Goal: Transaction & Acquisition: Purchase product/service

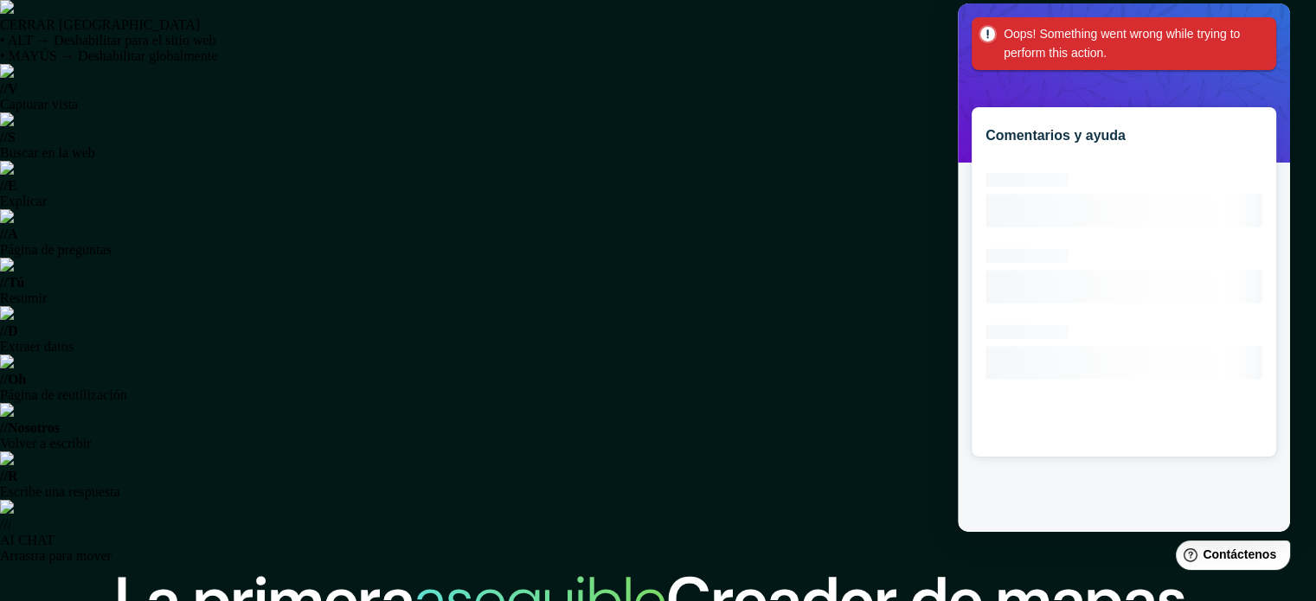
scroll to position [276, 0]
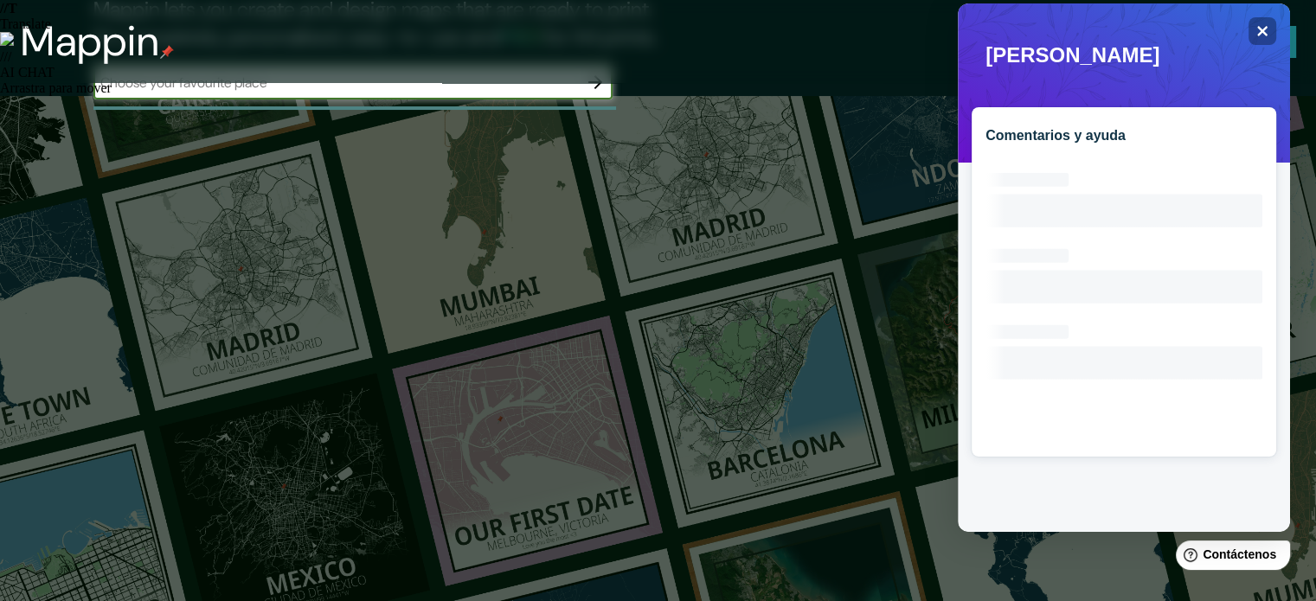
scroll to position [347, 0]
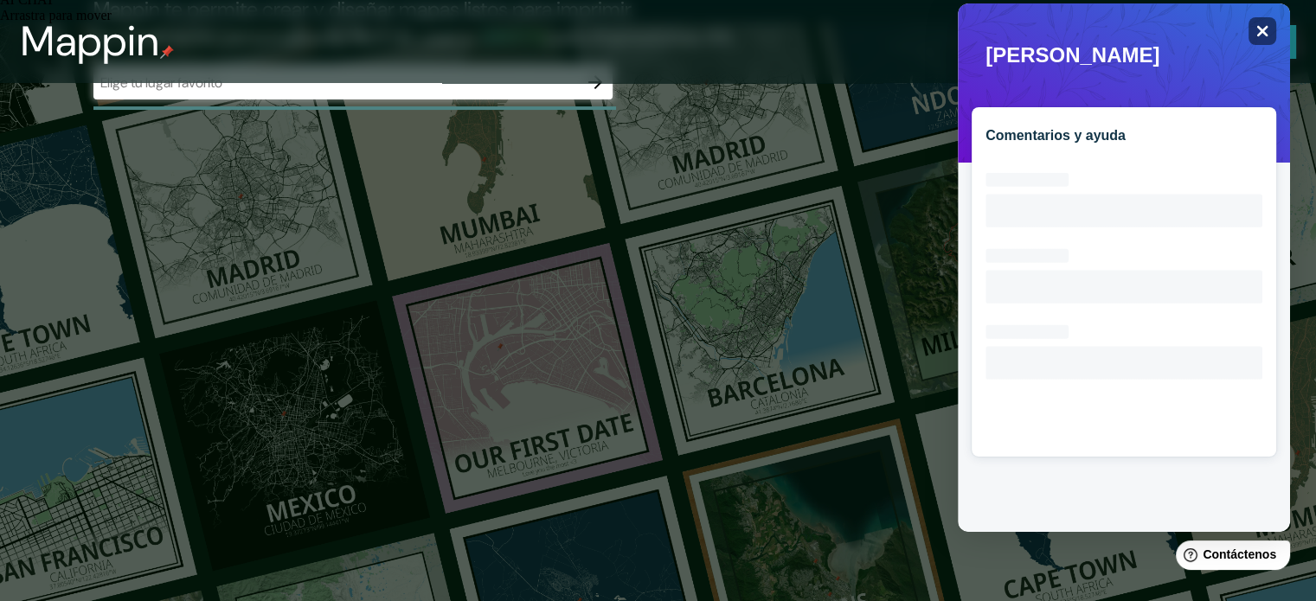
click at [1262, 26] on icon "Close" at bounding box center [1261, 30] width 13 height 13
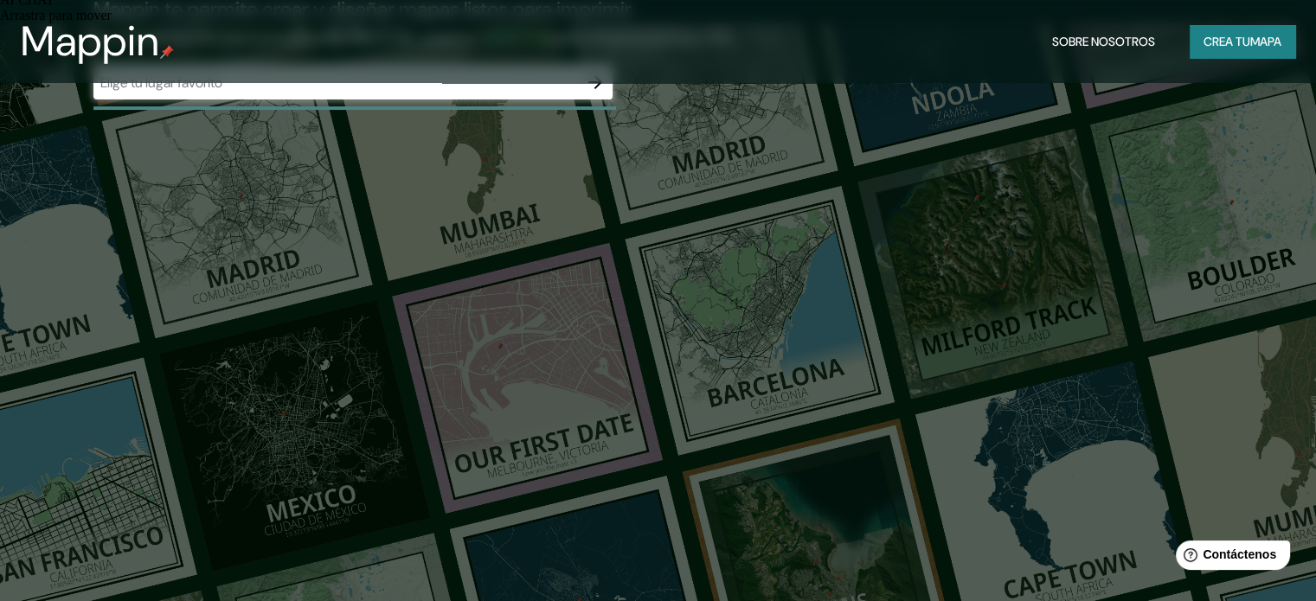
click at [527, 93] on input "text" at bounding box center [335, 83] width 484 height 20
type input "peru lima"
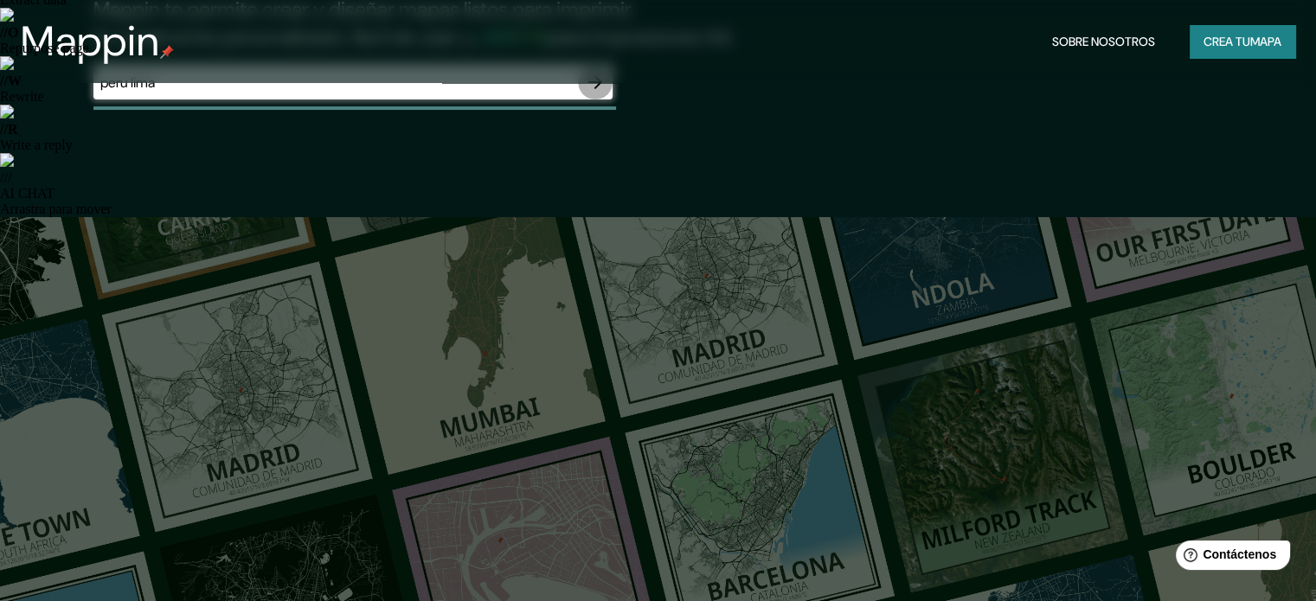
click at [595, 89] on icon "button" at bounding box center [595, 82] width 14 height 14
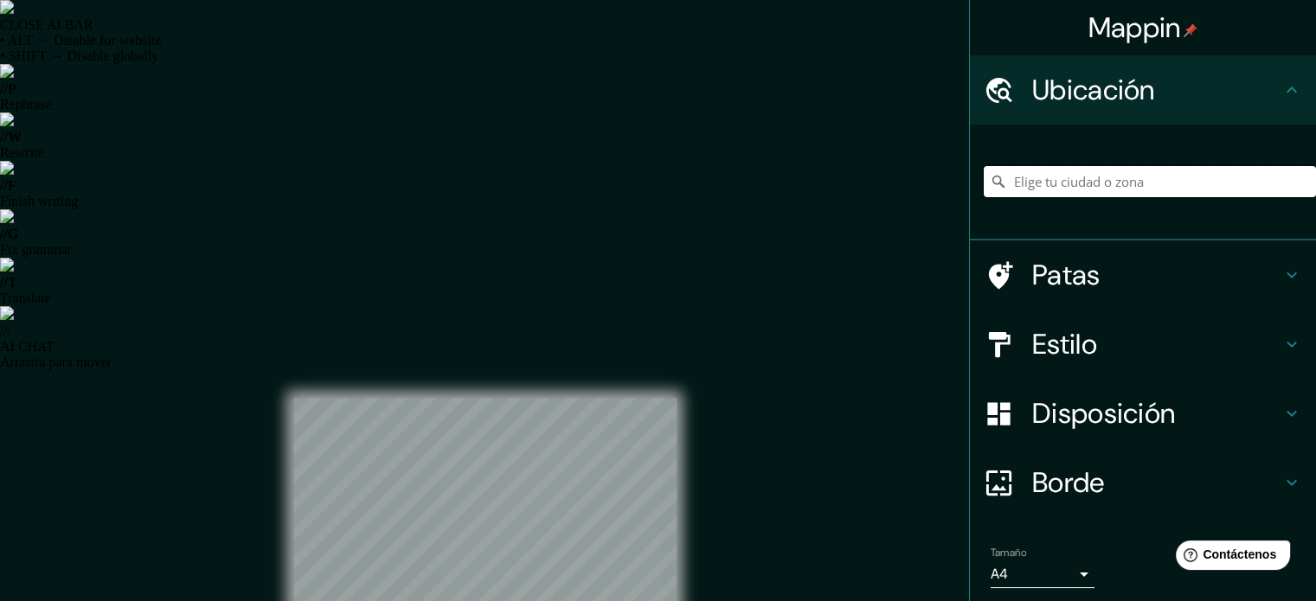
click at [1020, 178] on input "Elige tu ciudad o zona" at bounding box center [1150, 181] width 332 height 31
type input "[GEOGRAPHIC_DATA], [GEOGRAPHIC_DATA], [GEOGRAPHIC_DATA]"
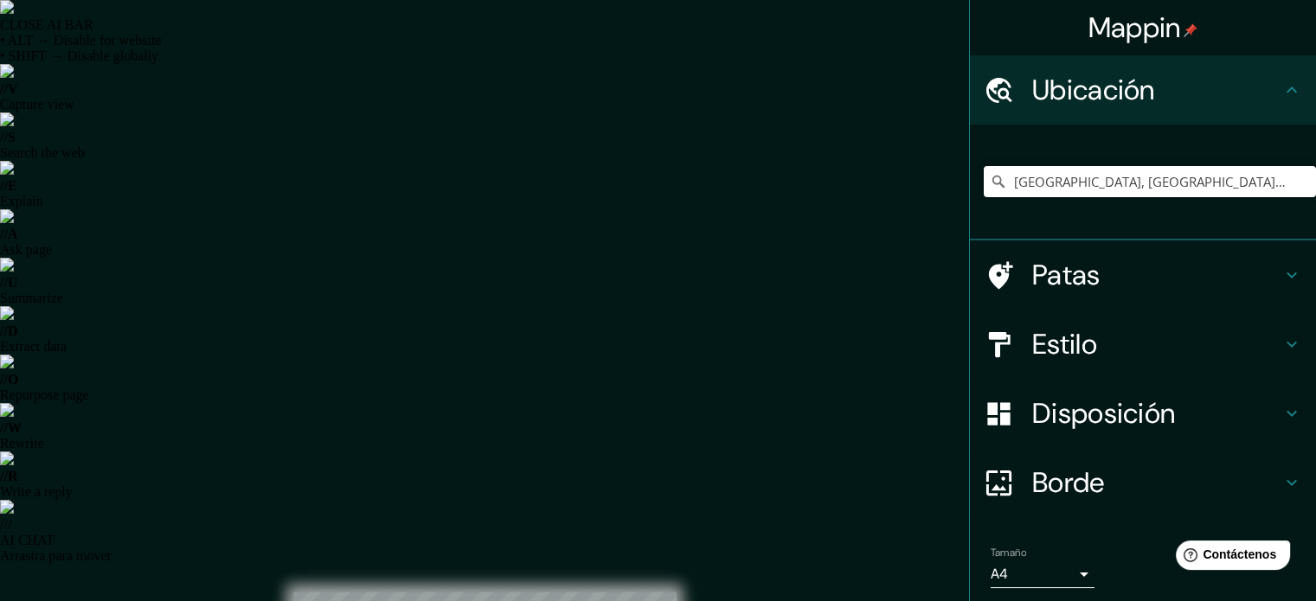
scroll to position [60, 0]
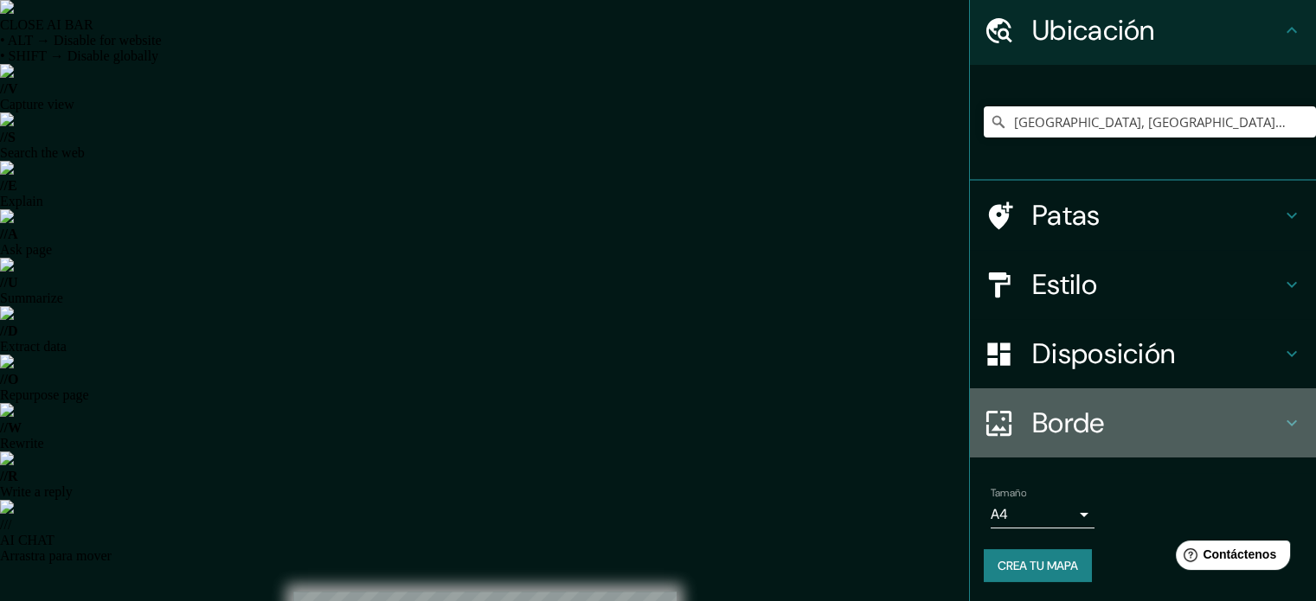
click at [1012, 415] on div at bounding box center [1008, 423] width 48 height 30
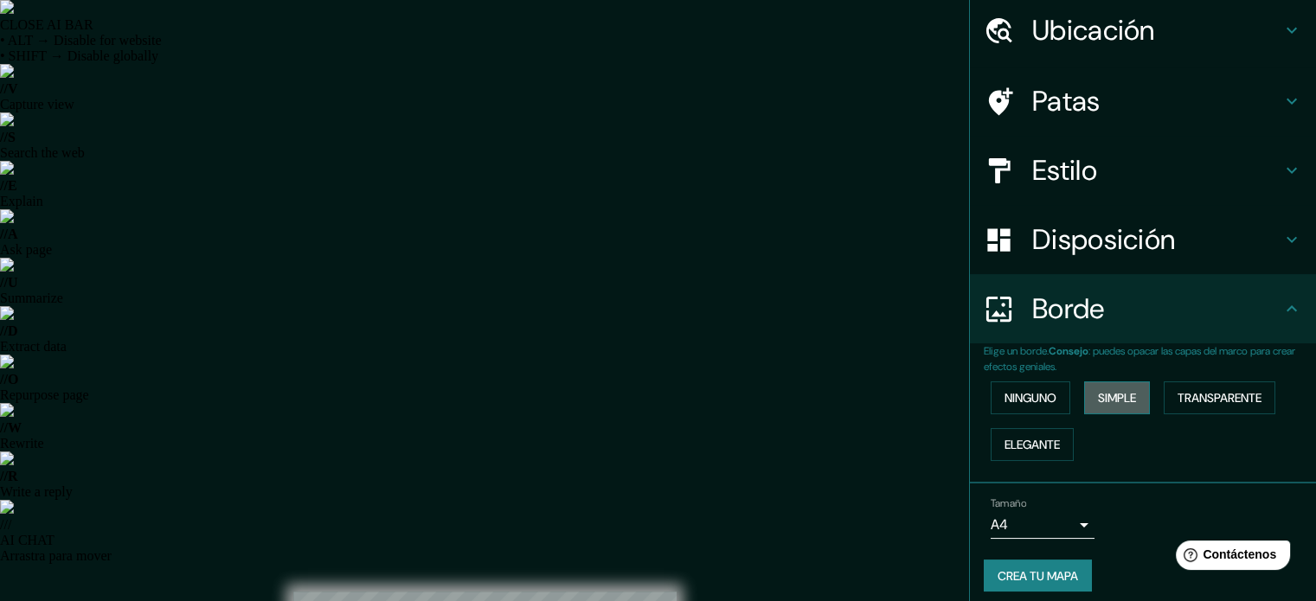
click at [1098, 401] on font "Simple" at bounding box center [1117, 398] width 38 height 16
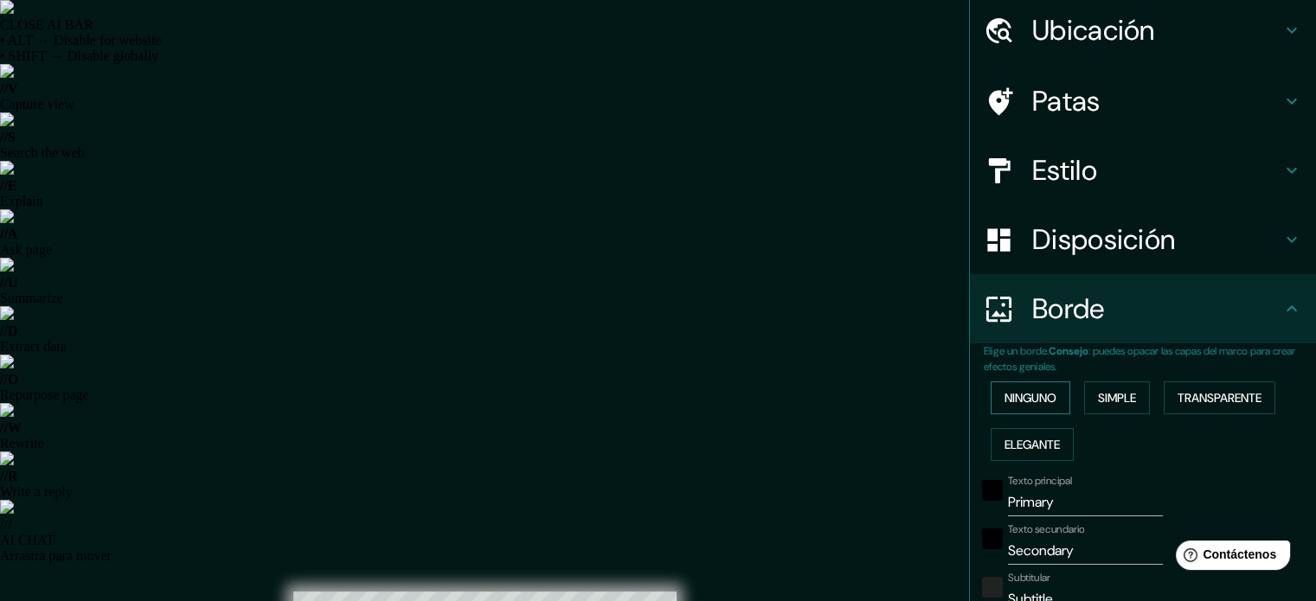
click at [1027, 397] on font "Ninguno" at bounding box center [1030, 398] width 52 height 16
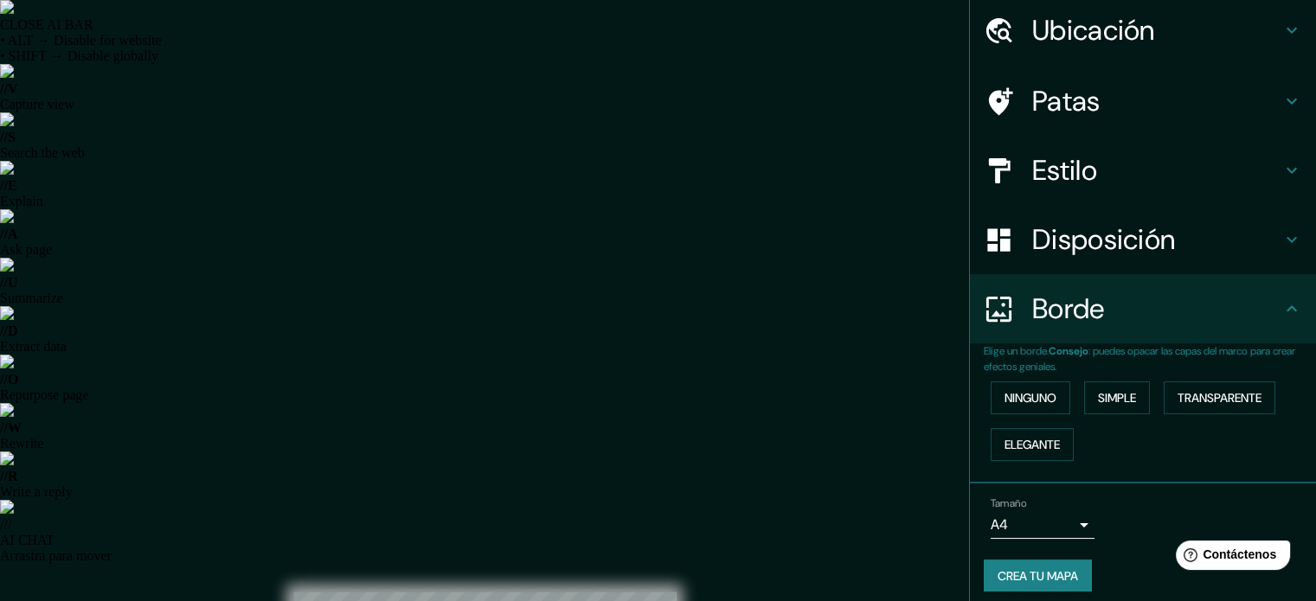
click at [1032, 241] on font "Disposición" at bounding box center [1103, 239] width 143 height 36
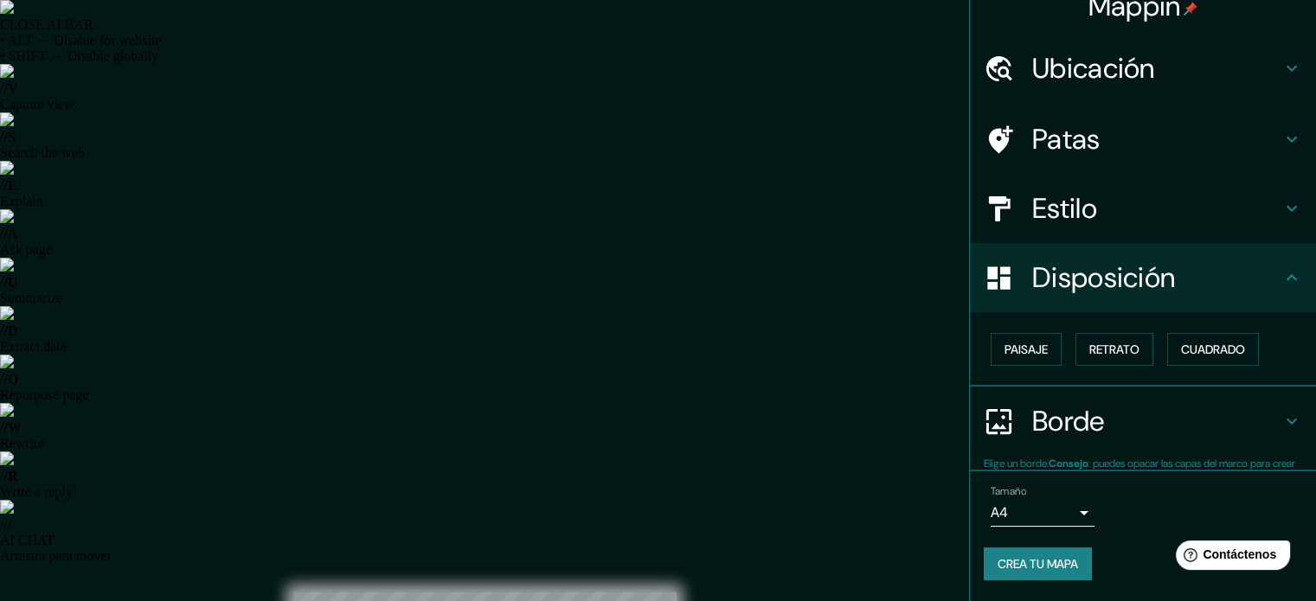
scroll to position [21, 0]
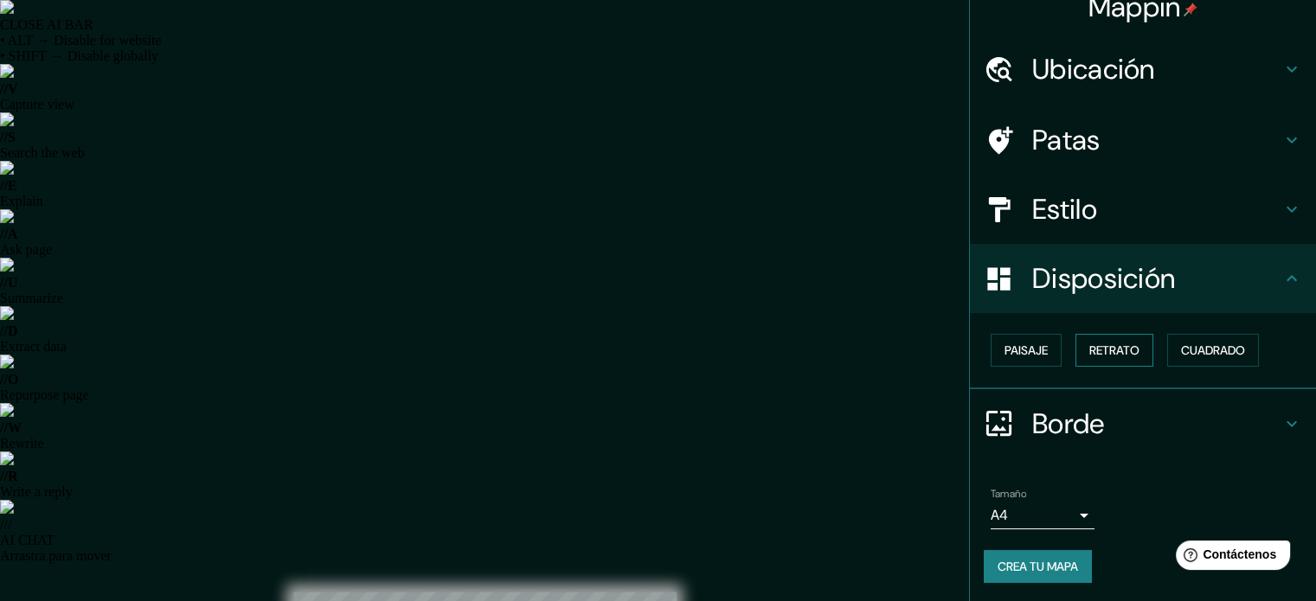
click at [1089, 346] on font "Retrato" at bounding box center [1114, 351] width 50 height 16
click at [1027, 343] on font "Paisaje" at bounding box center [1025, 351] width 43 height 16
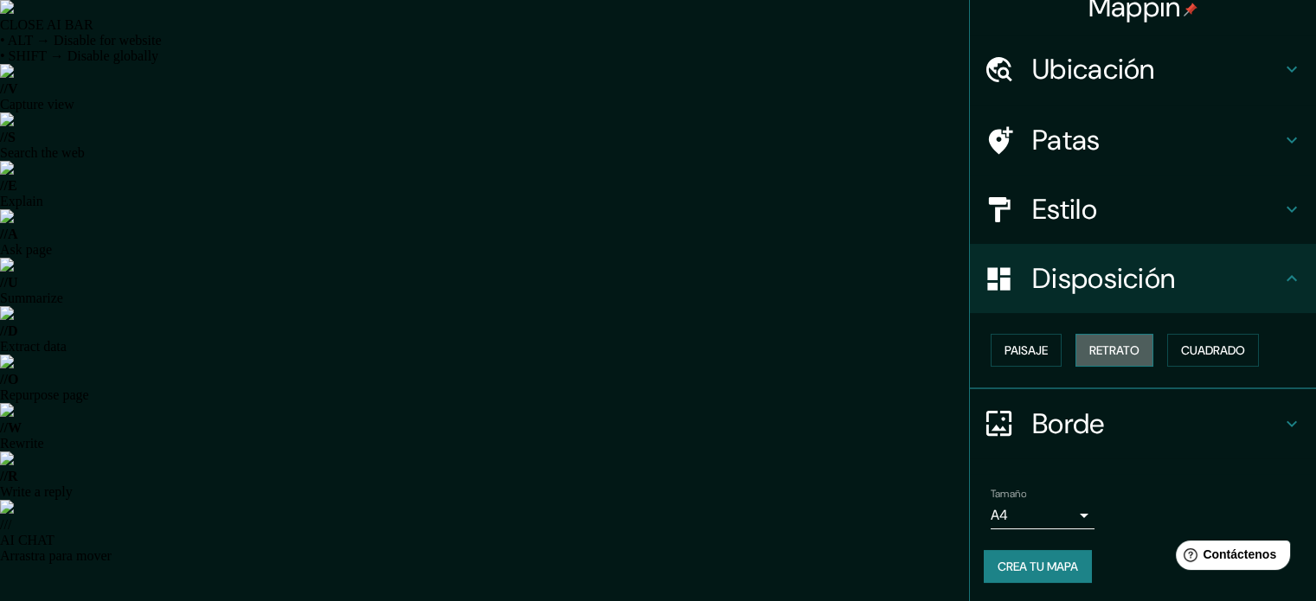
click at [1104, 349] on font "Retrato" at bounding box center [1114, 351] width 50 height 16
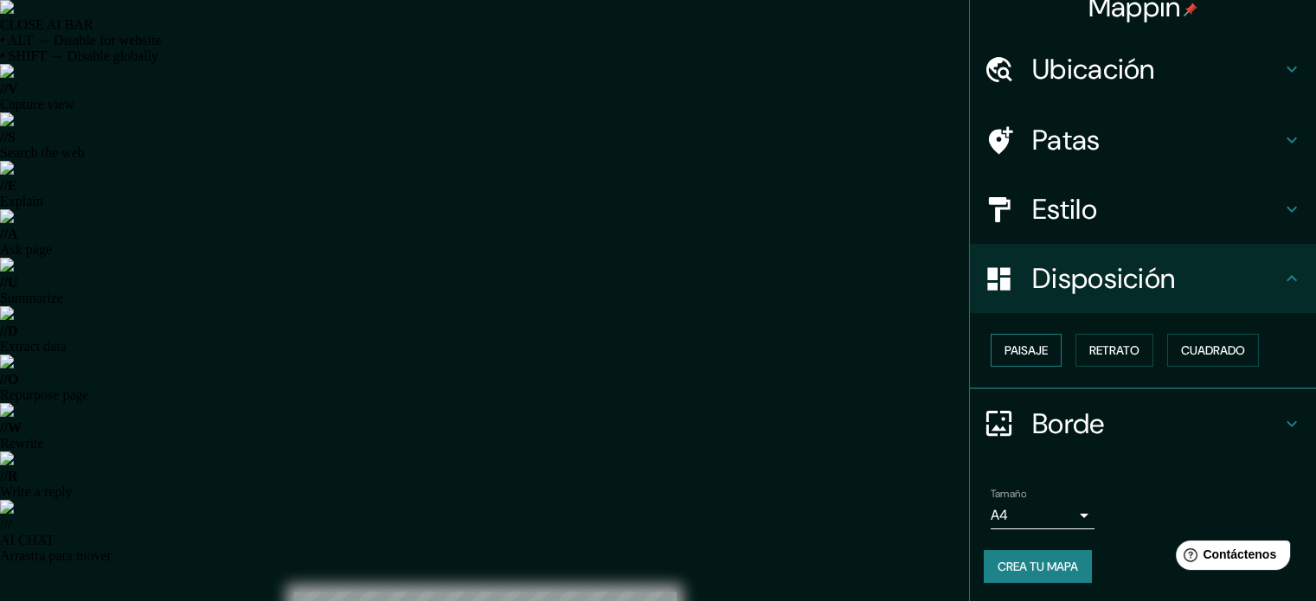
click at [1024, 348] on font "Paisaje" at bounding box center [1025, 351] width 43 height 16
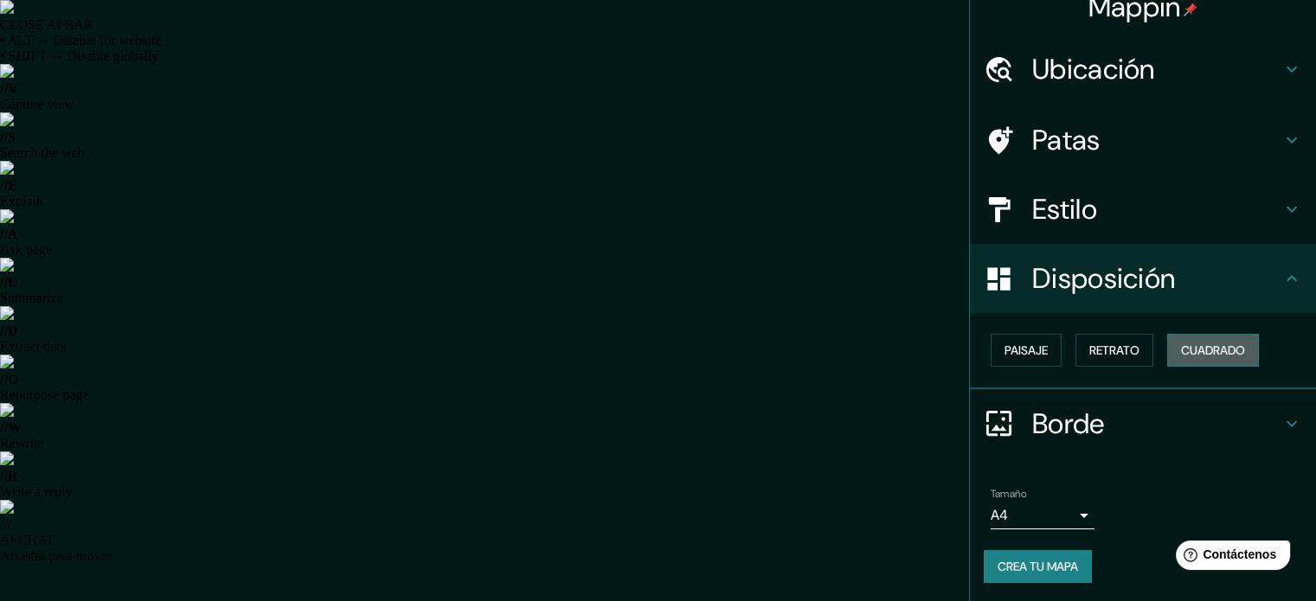
click at [1181, 348] on font "Cuadrado" at bounding box center [1213, 351] width 64 height 16
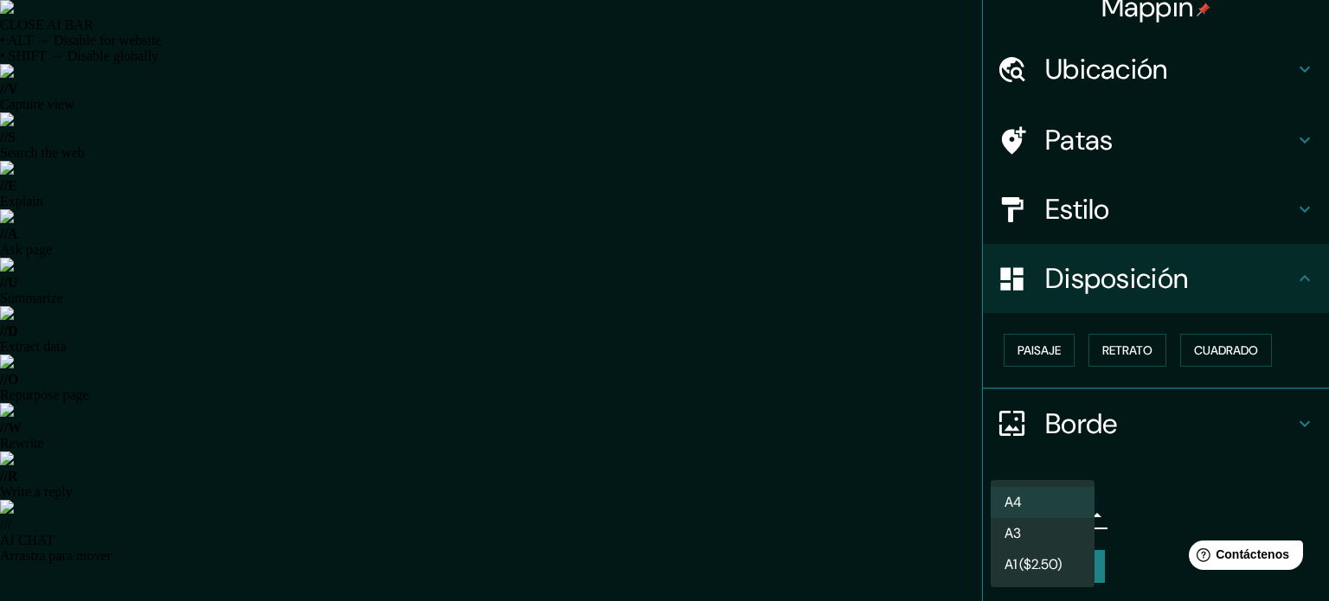
click at [1035, 547] on li "A3" at bounding box center [1042, 535] width 104 height 32
type input "a4"
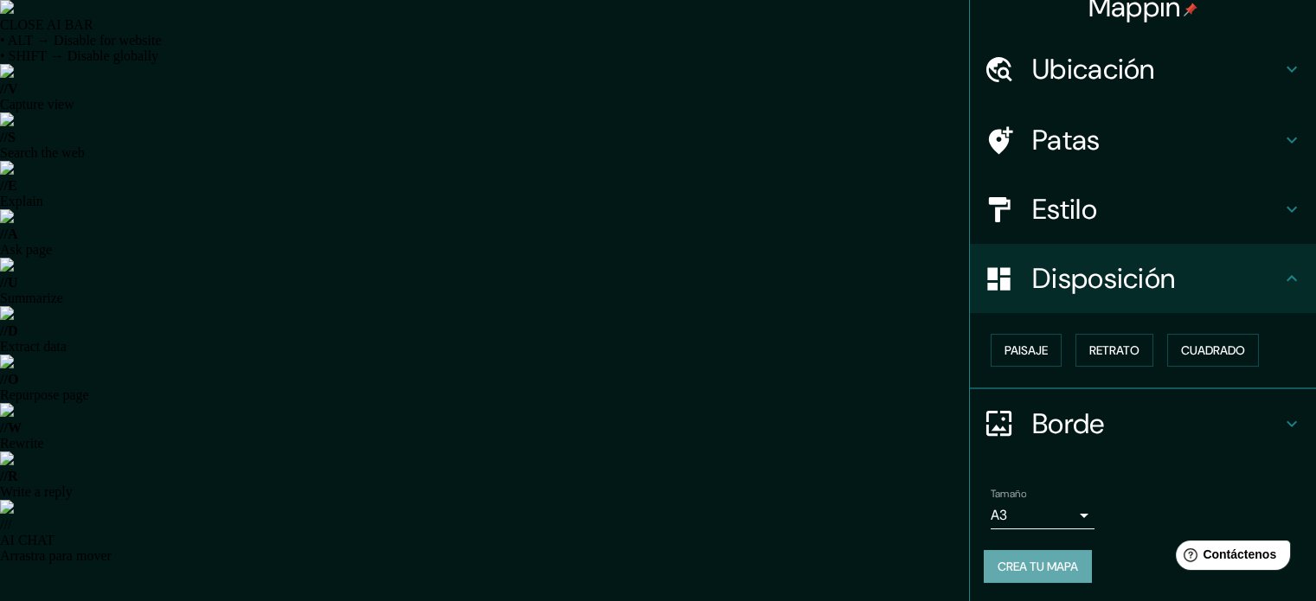
click at [1016, 562] on font "Crea tu mapa" at bounding box center [1037, 567] width 80 height 16
click at [1032, 206] on font "Estilo" at bounding box center [1064, 209] width 65 height 36
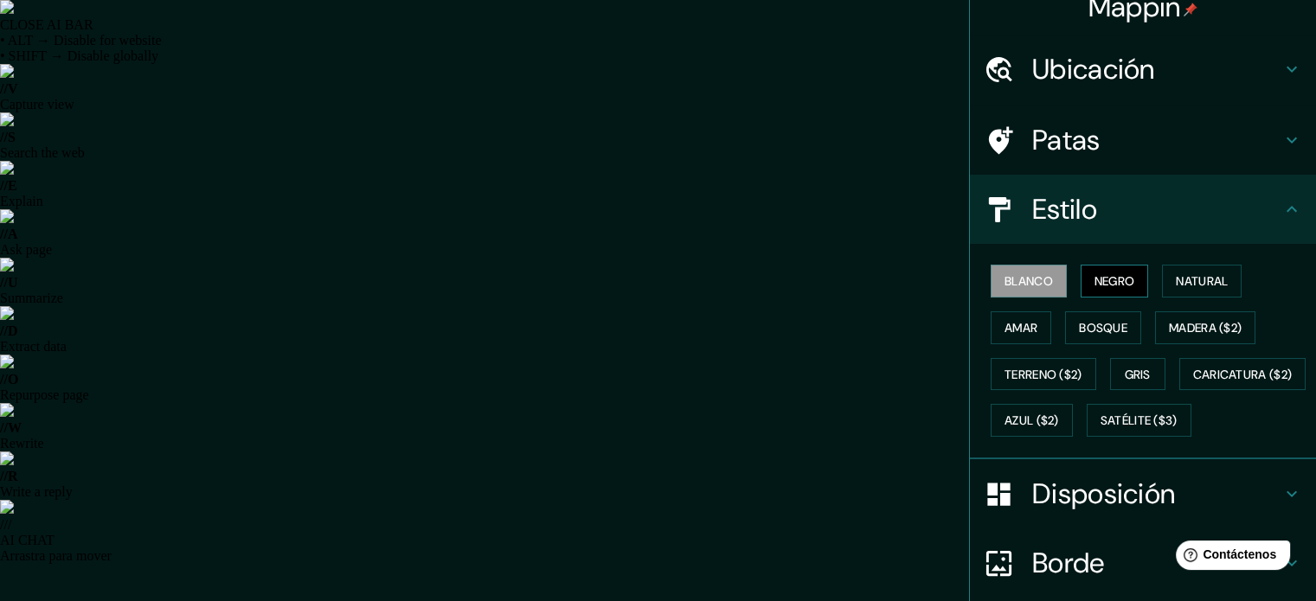
click at [1097, 283] on font "Negro" at bounding box center [1114, 281] width 41 height 16
click at [1162, 278] on button "Natural" at bounding box center [1202, 281] width 80 height 33
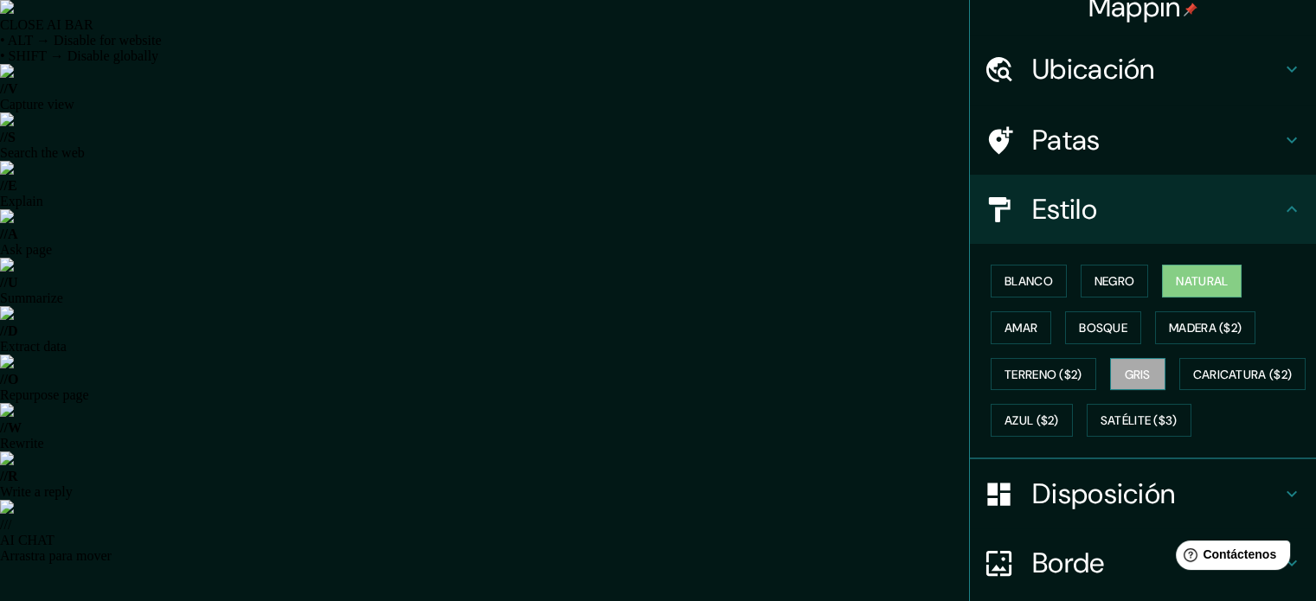
click at [1125, 375] on font "Gris" at bounding box center [1138, 375] width 26 height 16
click at [1010, 320] on font "Amar" at bounding box center [1020, 328] width 33 height 16
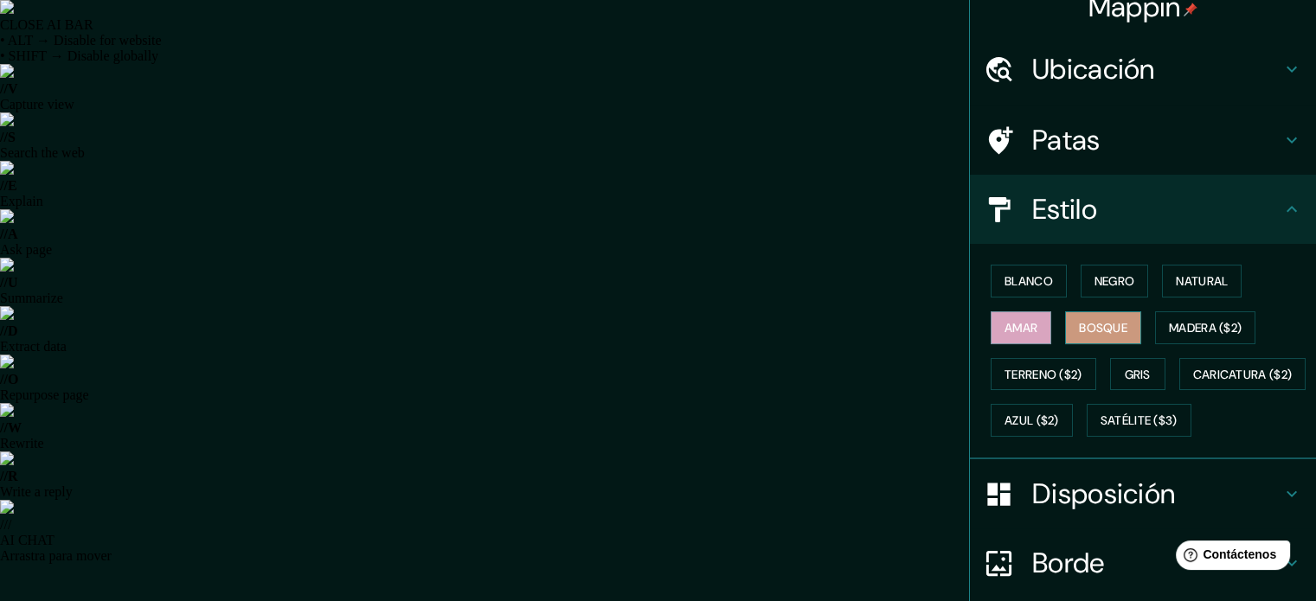
click at [1079, 324] on font "Bosque" at bounding box center [1103, 328] width 48 height 16
click at [1156, 321] on button "Madera ($2)" at bounding box center [1205, 327] width 100 height 33
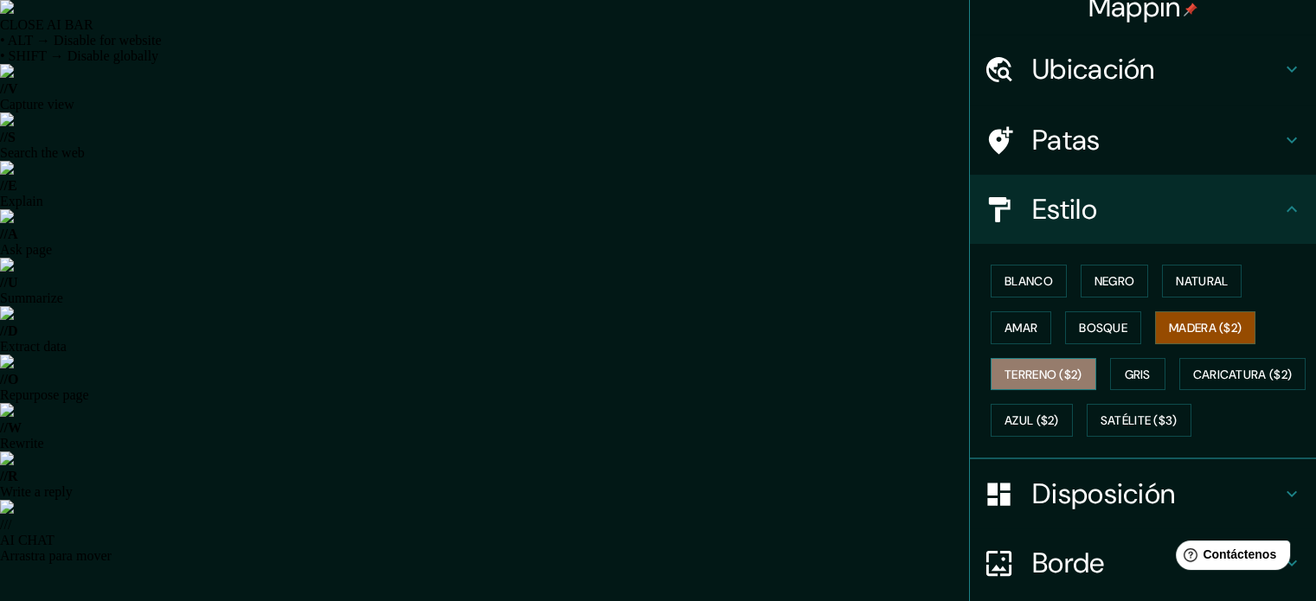
click at [1031, 377] on font "Terreno ($2)" at bounding box center [1043, 375] width 78 height 16
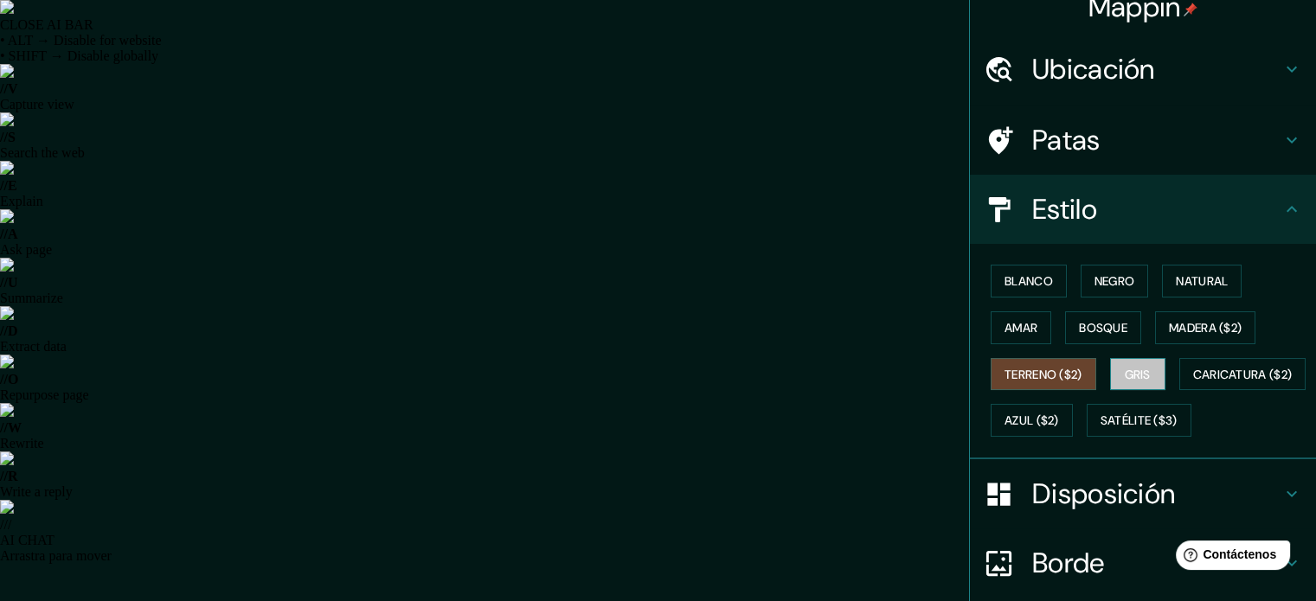
click at [1110, 365] on button "Gris" at bounding box center [1137, 374] width 55 height 33
click at [1017, 330] on font "Amar" at bounding box center [1020, 328] width 33 height 16
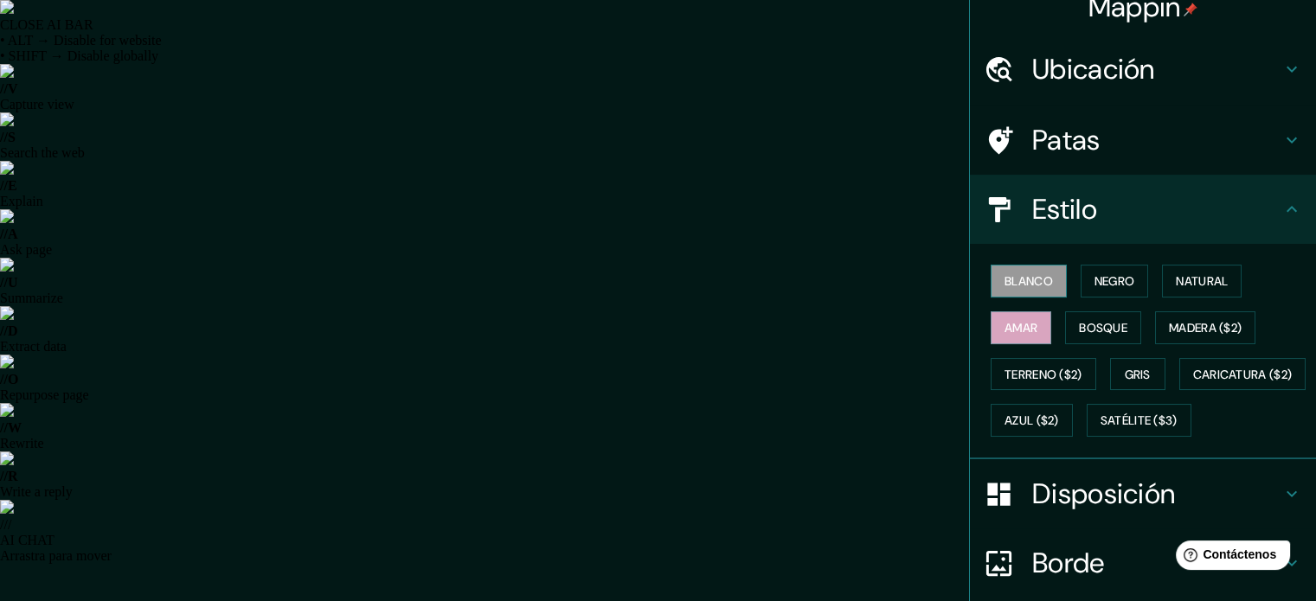
click at [1015, 270] on font "Blanco" at bounding box center [1028, 281] width 48 height 22
click at [1094, 273] on font "Negro" at bounding box center [1114, 281] width 41 height 16
click at [1035, 274] on font "Blanco" at bounding box center [1028, 281] width 48 height 16
